Goal: Find specific page/section: Find specific page/section

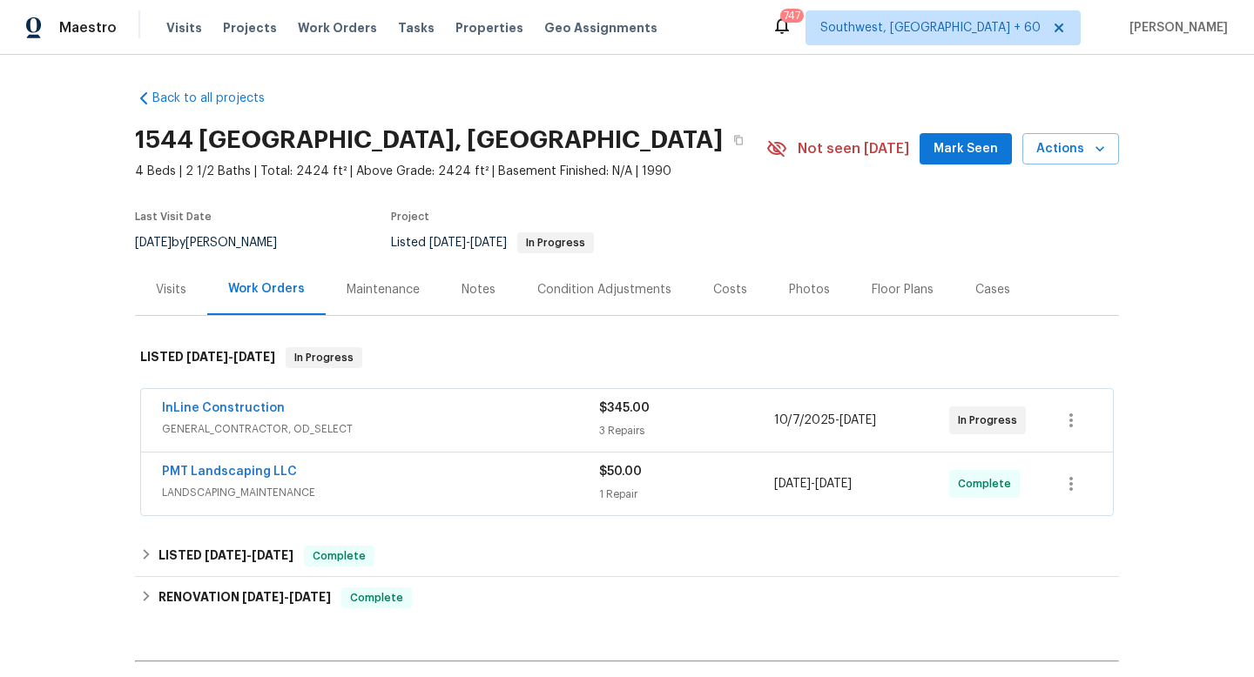
click at [442, 415] on div "InLine Construction" at bounding box center [380, 410] width 437 height 21
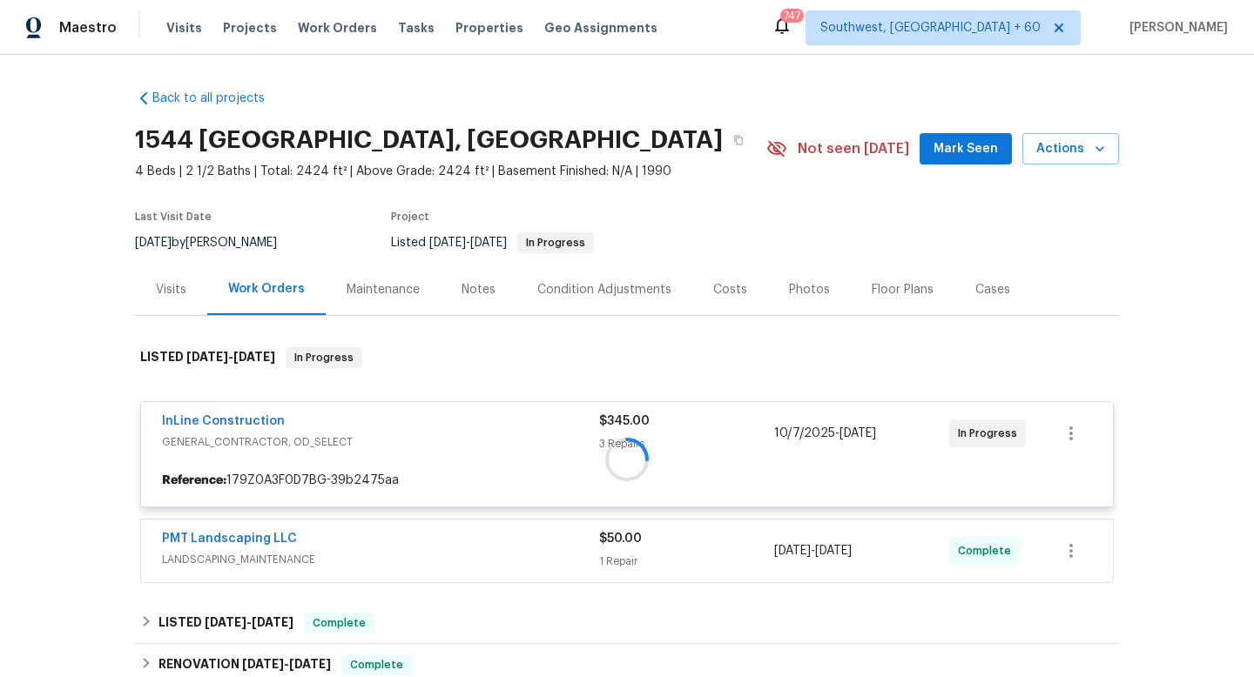
scroll to position [275, 0]
